Goal: Transaction & Acquisition: Purchase product/service

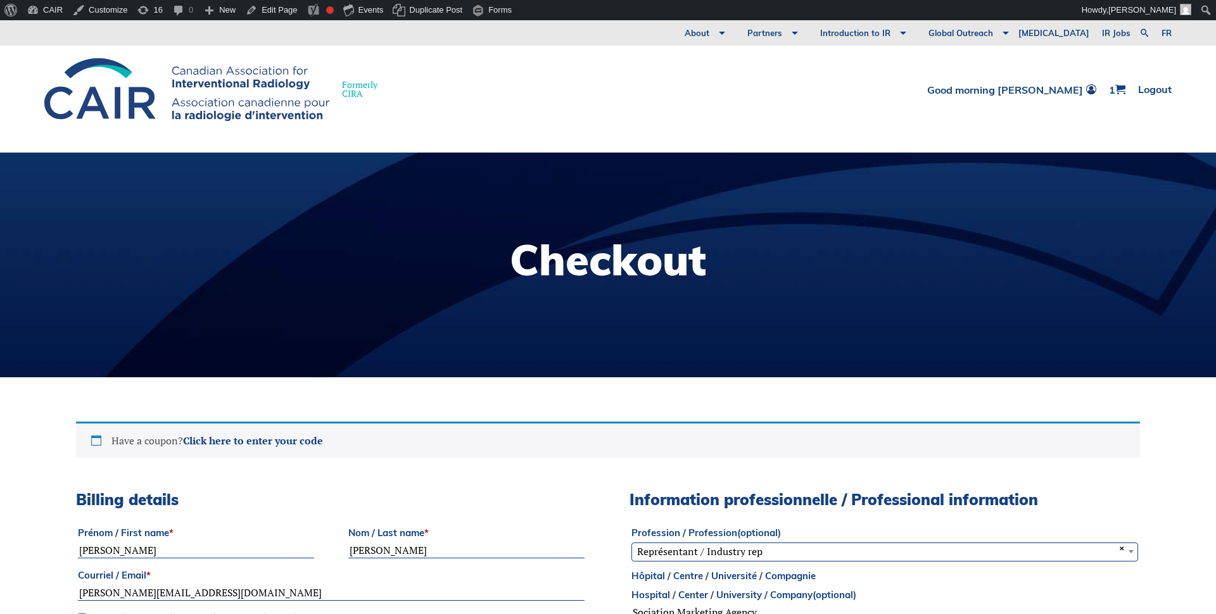
select select "ON"
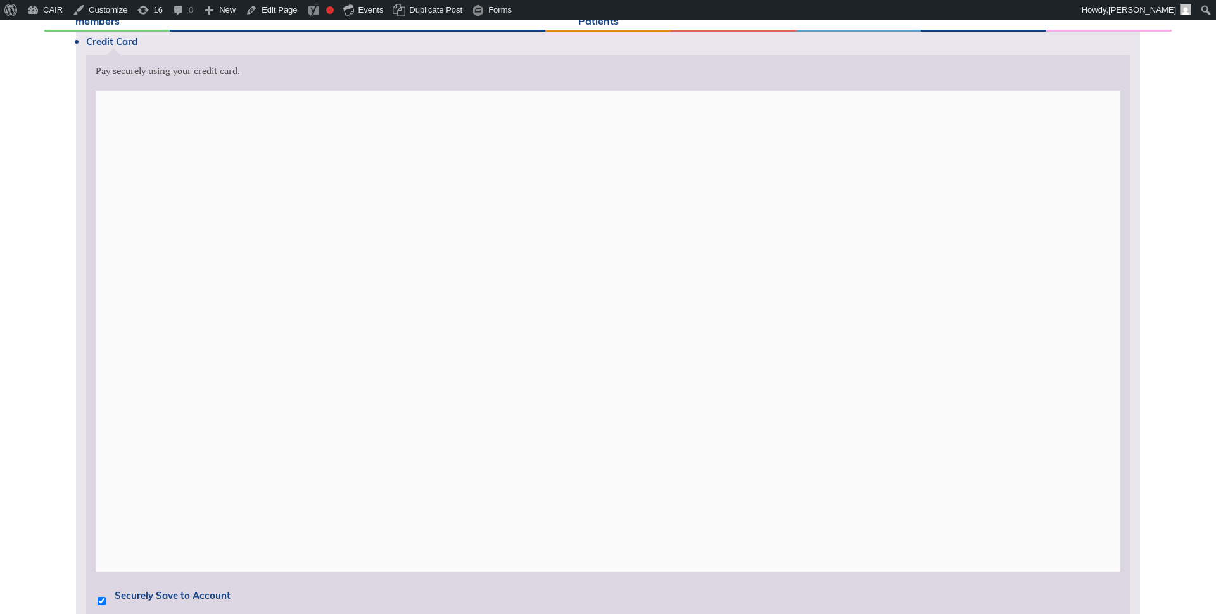
scroll to position [1159, 0]
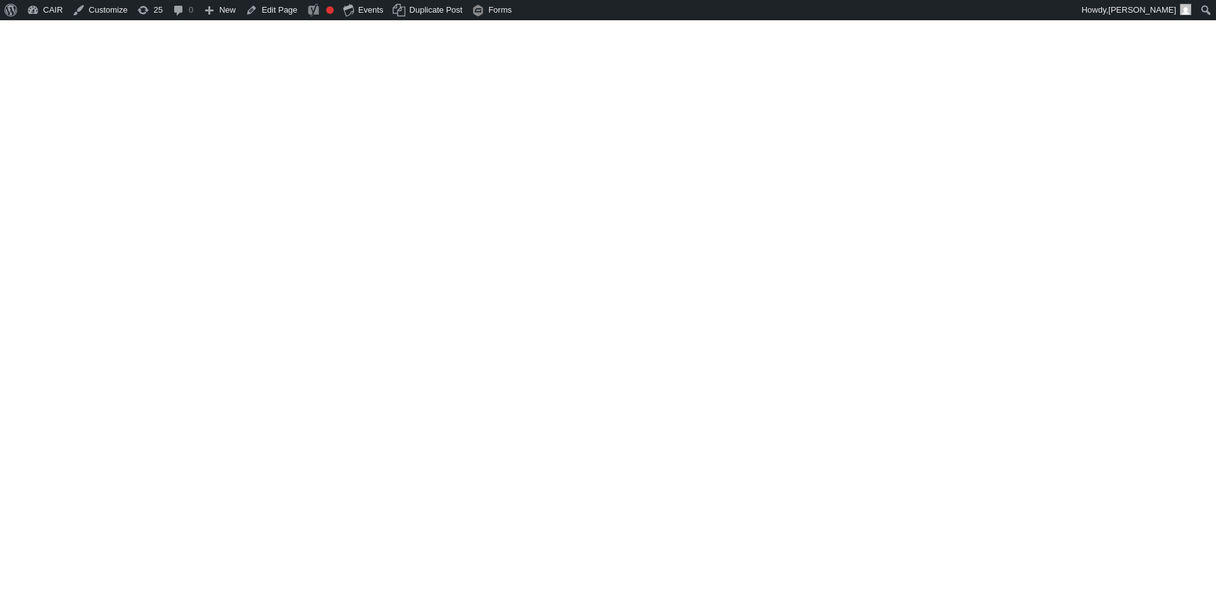
select select "ON"
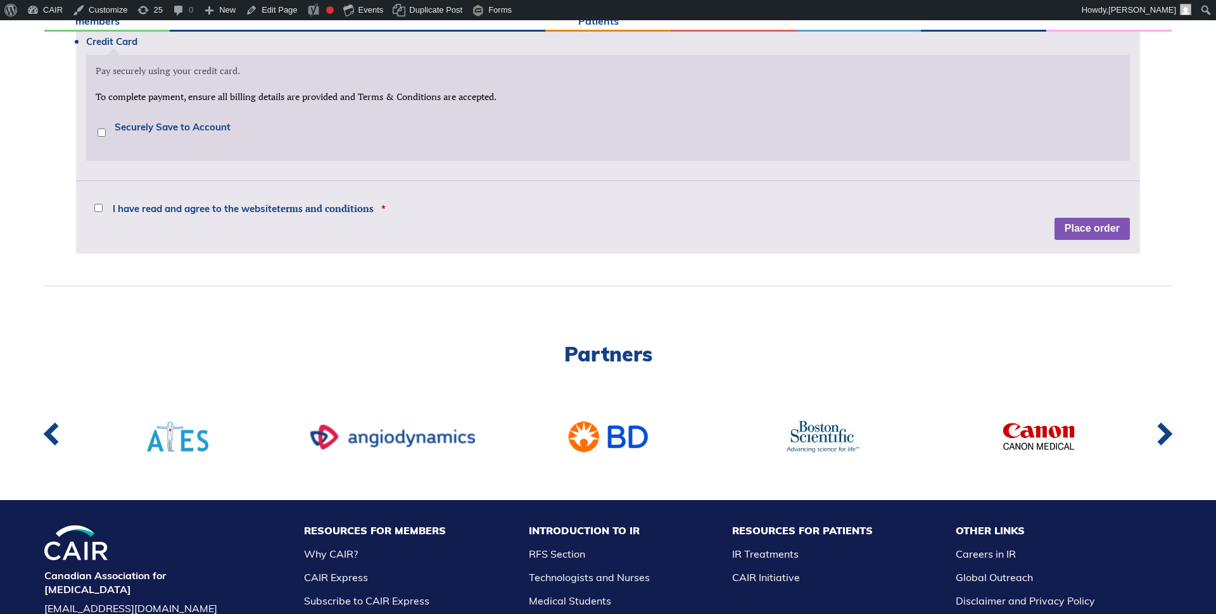
scroll to position [1159, 0]
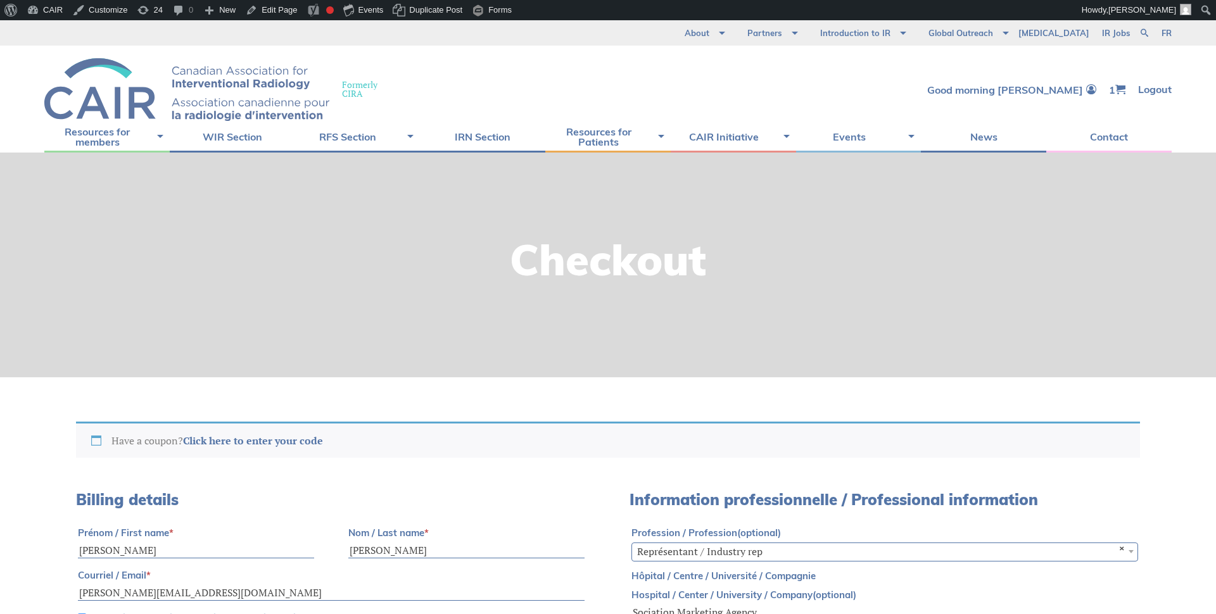
select select "ON"
